Goal: Task Accomplishment & Management: Manage account settings

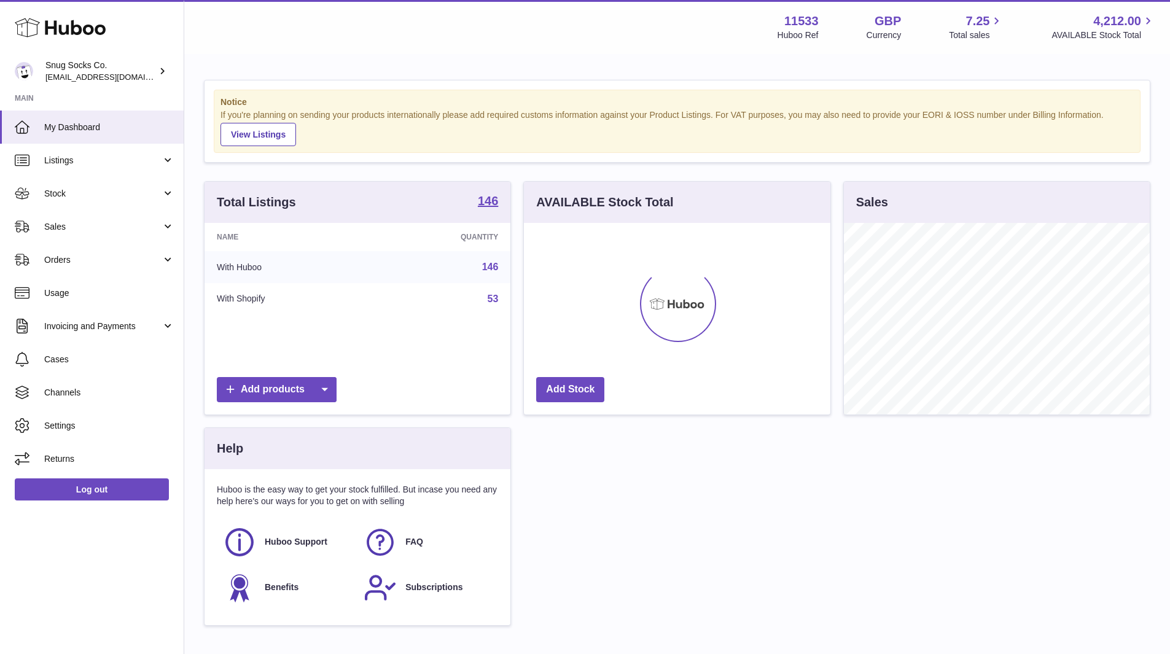
scroll to position [192, 307]
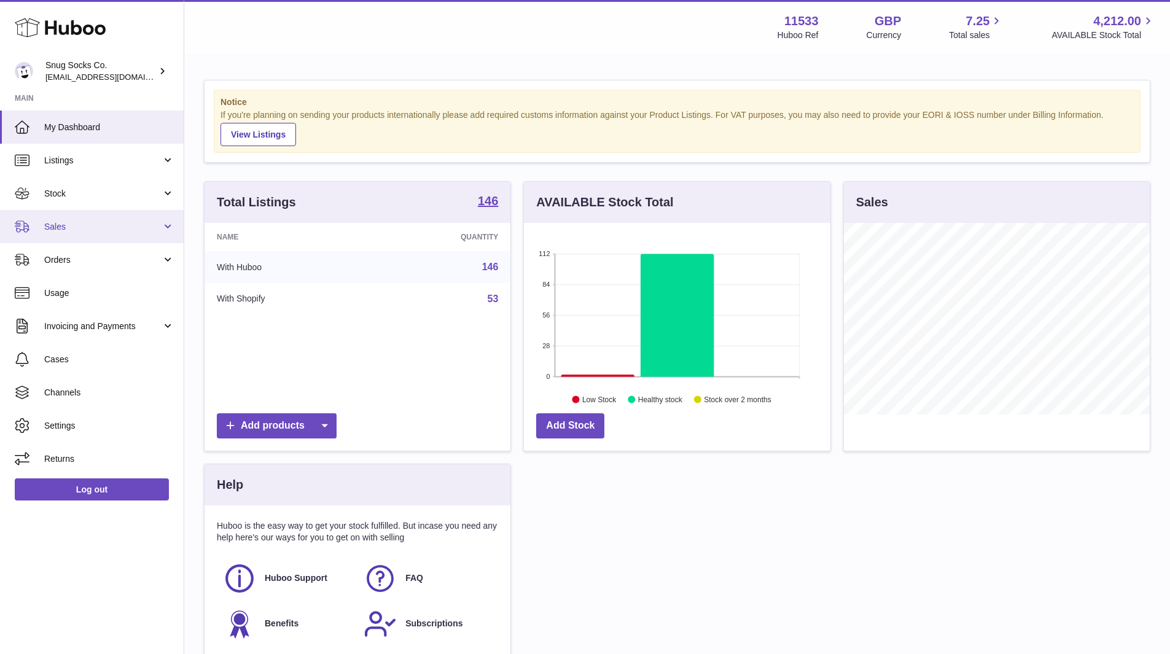
click at [106, 229] on span "Sales" at bounding box center [102, 227] width 117 height 12
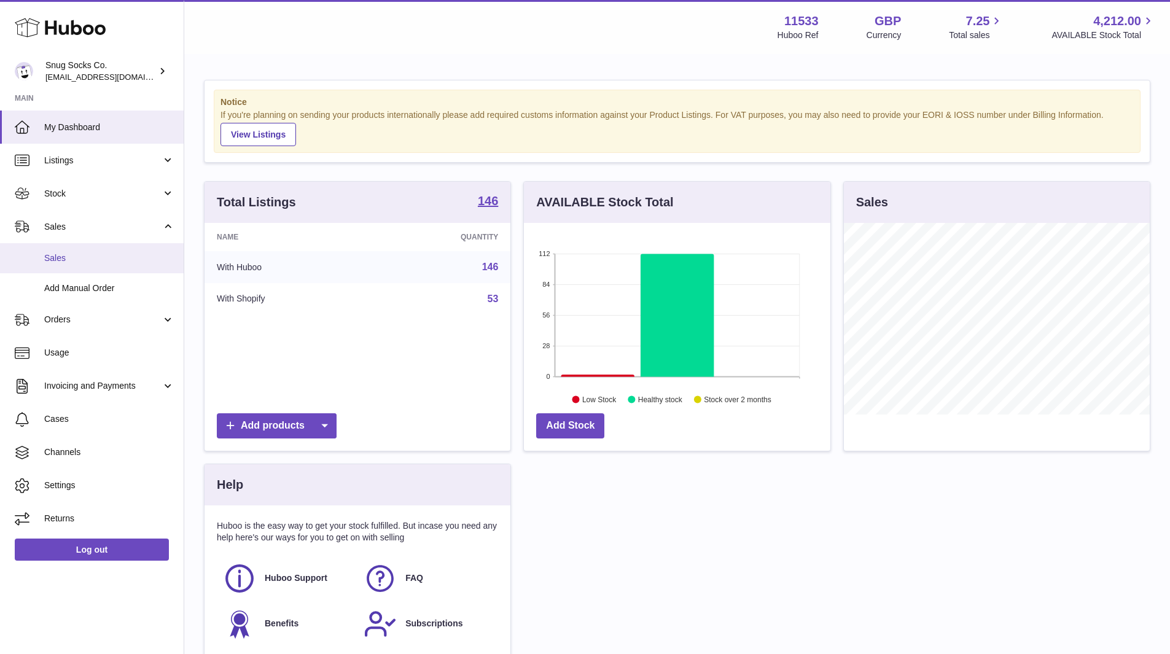
click at [66, 253] on span "Sales" at bounding box center [109, 259] width 130 height 12
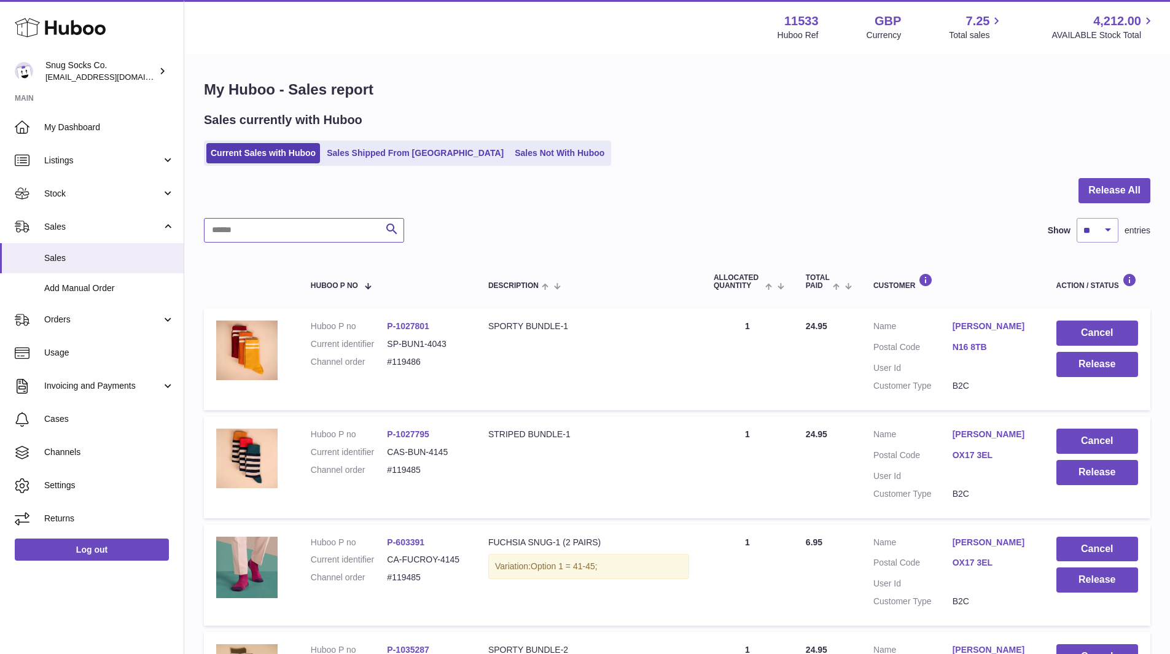
click at [324, 225] on input "text" at bounding box center [304, 230] width 200 height 25
paste input "******"
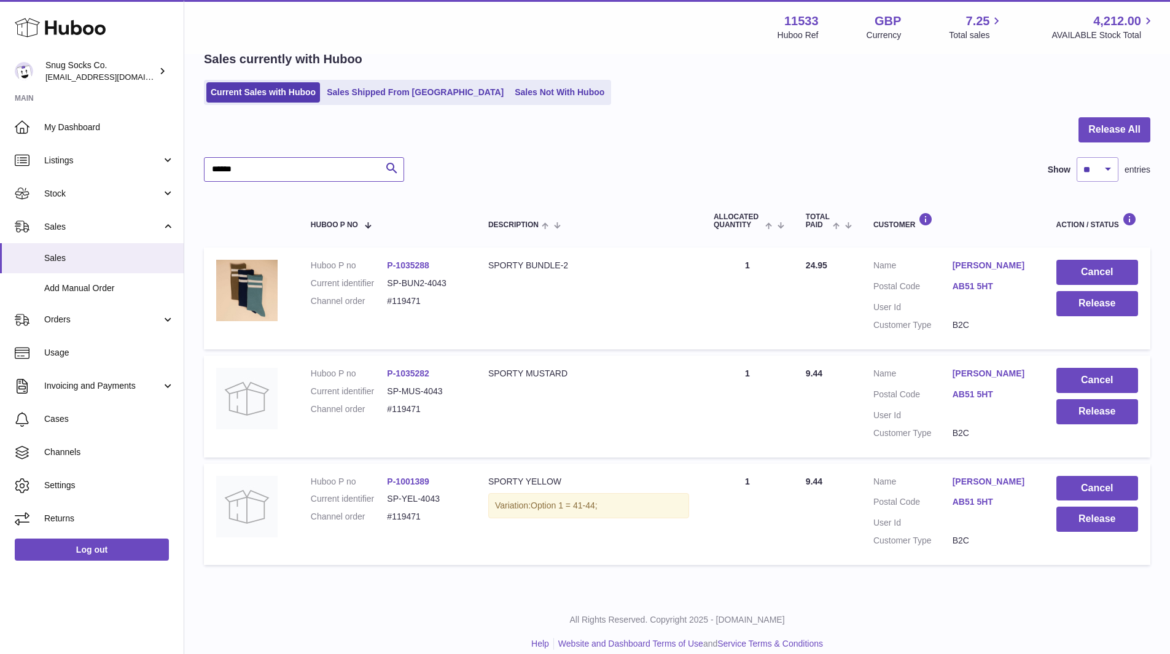
scroll to position [75, 0]
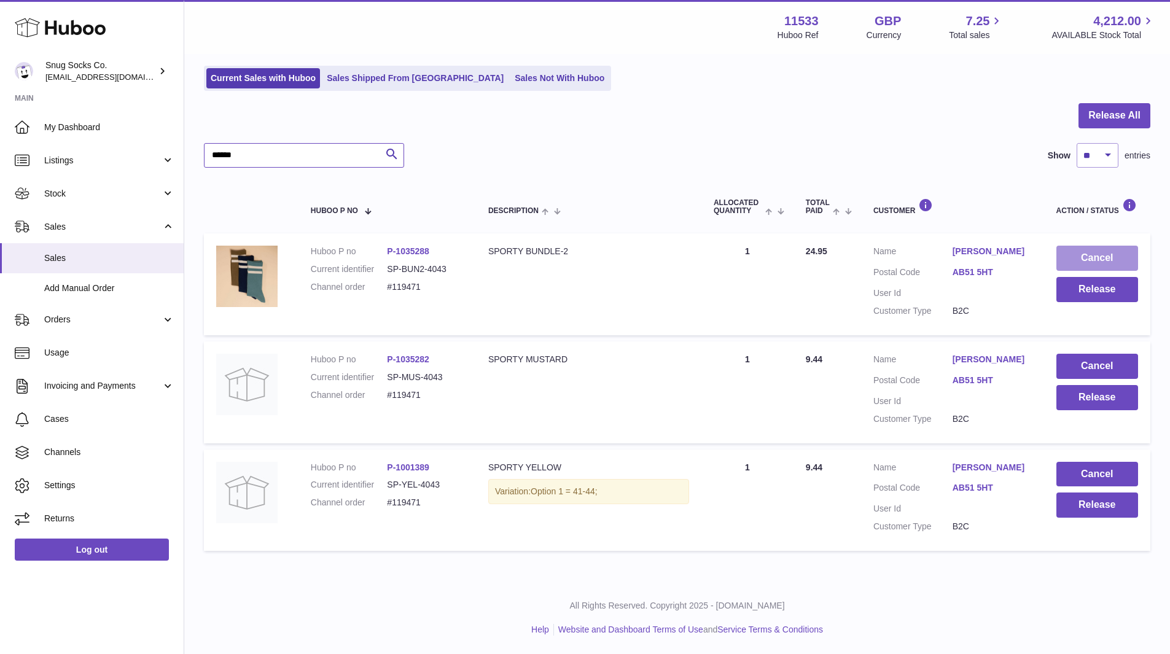
type input "******"
click at [1084, 259] on button "Cancel" at bounding box center [1098, 258] width 82 height 25
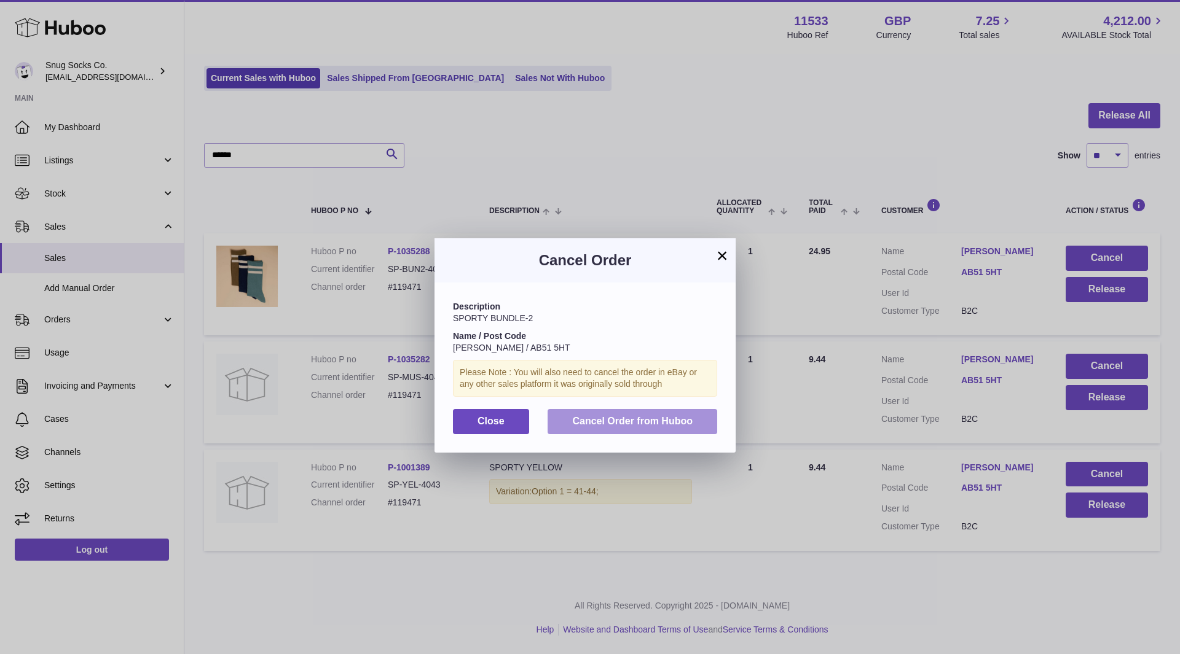
click at [611, 417] on span "Cancel Order from Huboo" at bounding box center [632, 421] width 120 height 10
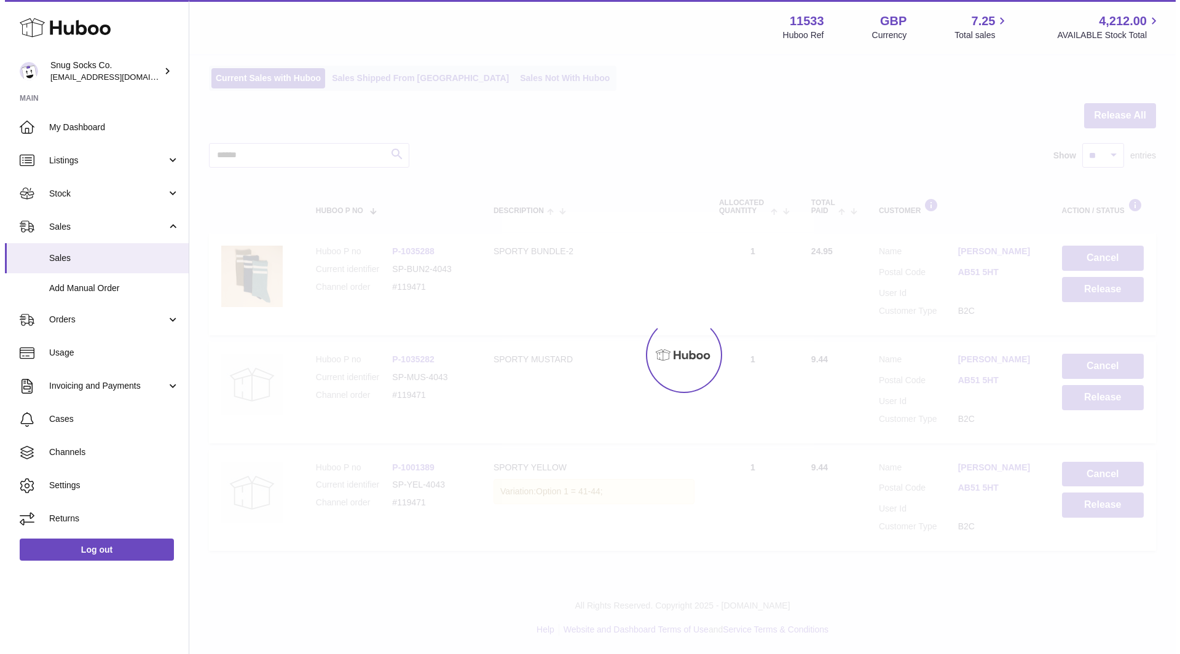
scroll to position [0, 0]
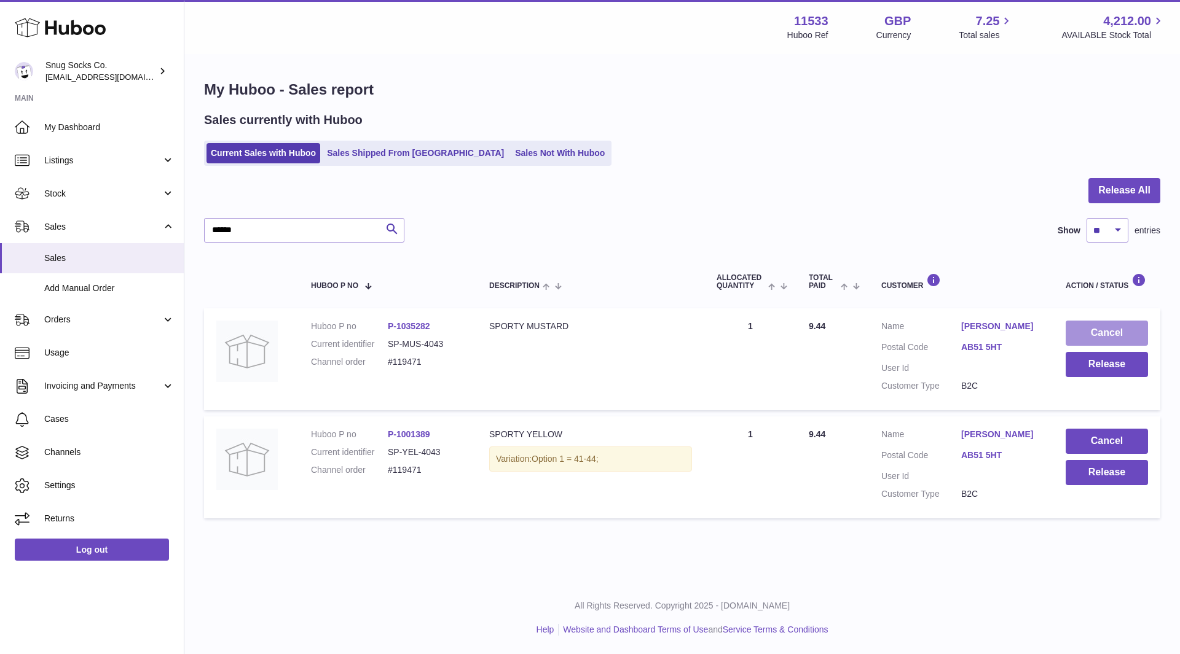
click at [1120, 327] on button "Cancel" at bounding box center [1106, 333] width 82 height 25
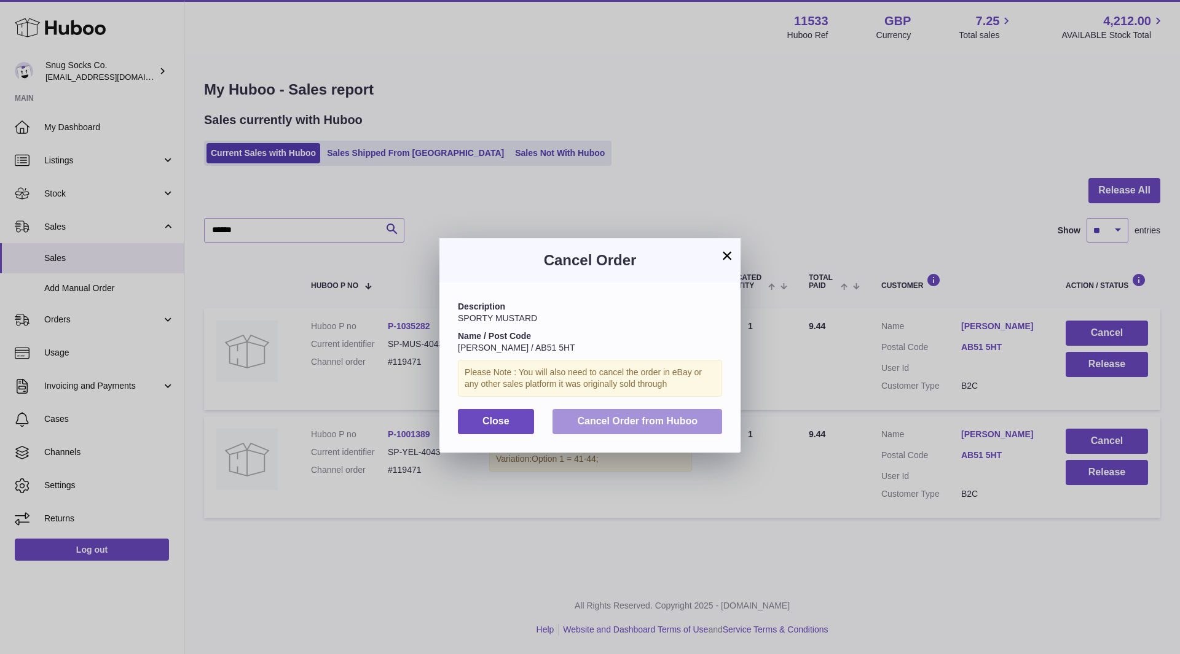
click at [597, 422] on span "Cancel Order from Huboo" at bounding box center [637, 421] width 120 height 10
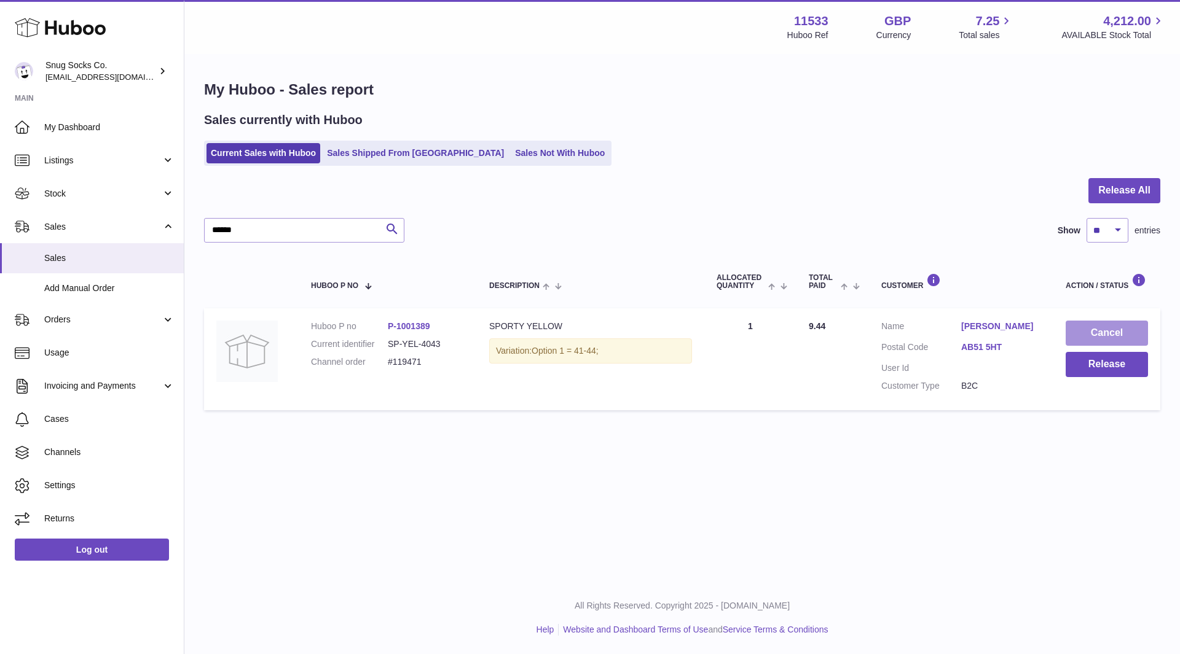
click at [1104, 332] on button "Cancel" at bounding box center [1106, 333] width 82 height 25
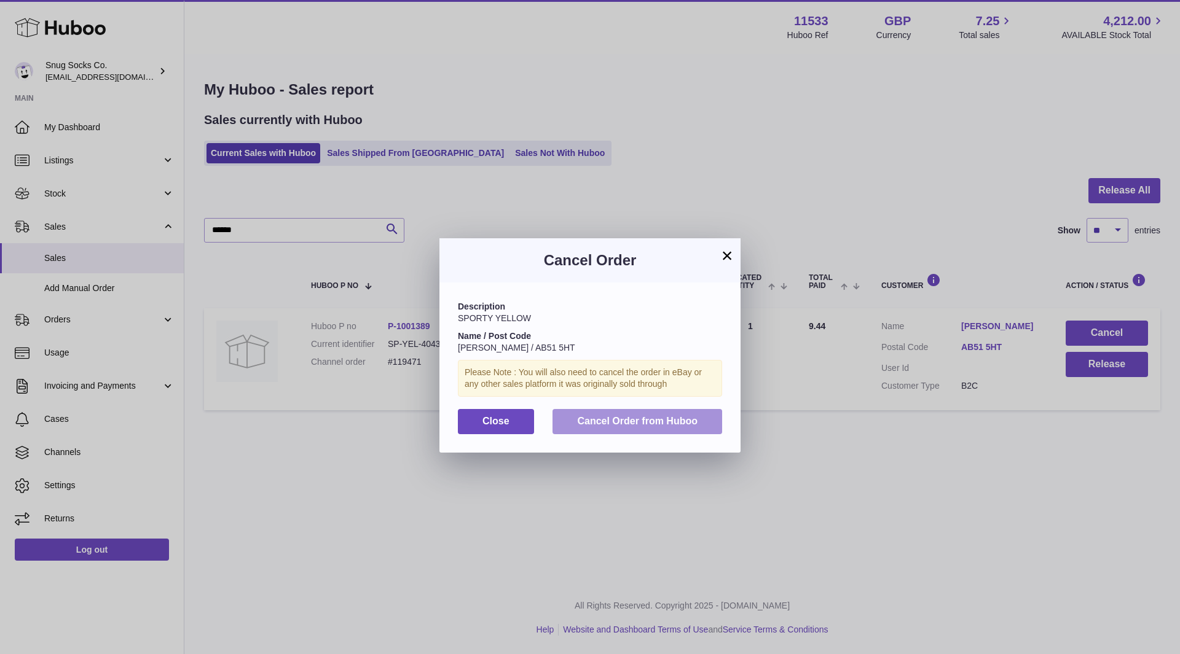
click at [641, 430] on button "Cancel Order from Huboo" at bounding box center [637, 421] width 170 height 25
